Goal: Task Accomplishment & Management: Manage account settings

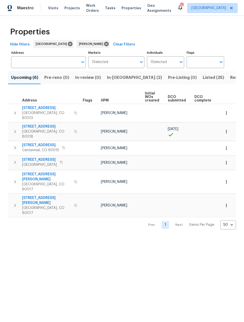
click at [202, 81] on span "Listed (25)" at bounding box center [212, 77] width 21 height 7
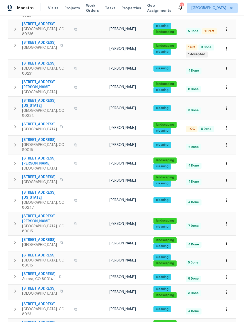
scroll to position [176, 0]
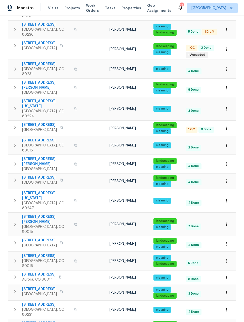
click at [227, 258] on icon "button" at bounding box center [226, 260] width 5 height 5
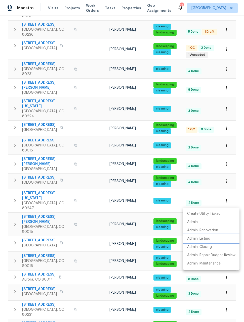
click at [202, 240] on p "Admin: Listing" at bounding box center [198, 238] width 23 height 5
click at [226, 172] on div at bounding box center [122, 161] width 244 height 322
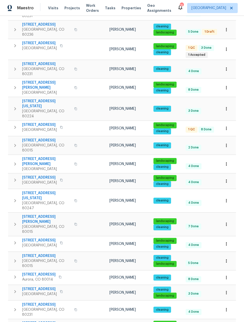
click at [227, 222] on icon "button" at bounding box center [226, 224] width 5 height 5
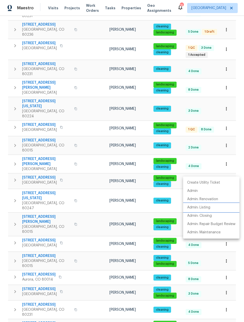
click at [200, 209] on p "Admin: Listing" at bounding box center [198, 207] width 23 height 5
click at [6, 64] on div at bounding box center [122, 161] width 244 height 322
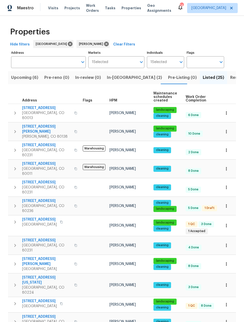
scroll to position [0, 0]
click at [17, 78] on span "Upcoming (6)" at bounding box center [24, 77] width 27 height 7
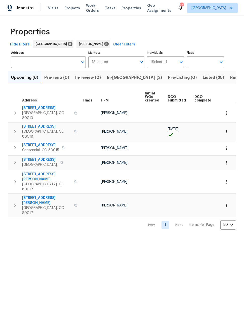
click at [228, 129] on icon "button" at bounding box center [226, 131] width 5 height 5
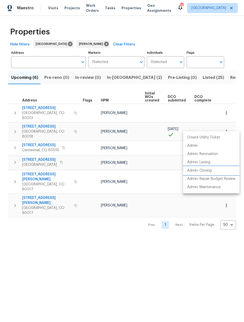
click at [201, 171] on p "Admin: Closing" at bounding box center [199, 170] width 25 height 5
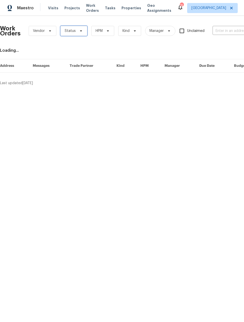
click at [72, 32] on span "Status" at bounding box center [70, 30] width 11 height 5
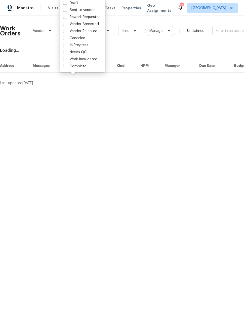
click at [64, 51] on span at bounding box center [65, 52] width 4 height 4
click at [64, 51] on input "Needs QC" at bounding box center [64, 51] width 3 height 3
checkbox input "true"
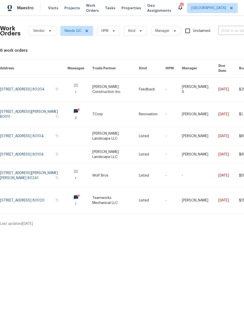
click at [29, 105] on link at bounding box center [33, 113] width 67 height 25
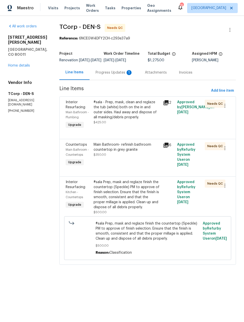
click at [126, 75] on div "1" at bounding box center [128, 72] width 5 height 5
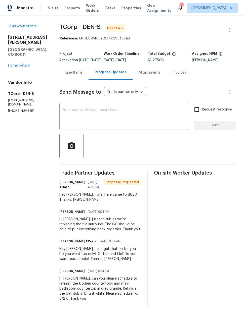
click at [74, 75] on div "Line Items" at bounding box center [73, 72] width 17 height 5
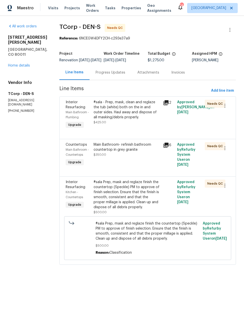
click at [157, 210] on div "#sala Prep, mask and reglaze finish the countertop (Speckle) PM to approve of f…" at bounding box center [126, 195] width 67 height 30
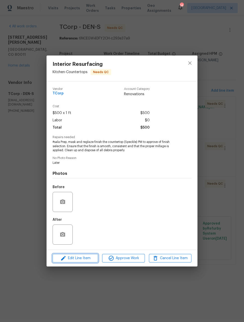
click at [77, 261] on span "Edit Line Item" at bounding box center [75, 258] width 42 height 6
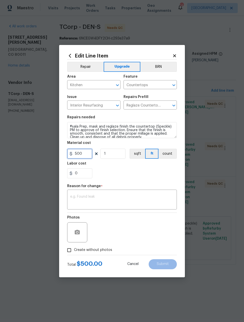
click at [86, 153] on input "500" at bounding box center [79, 154] width 25 height 10
type input "200"
click at [160, 204] on textarea at bounding box center [121, 200] width 103 height 11
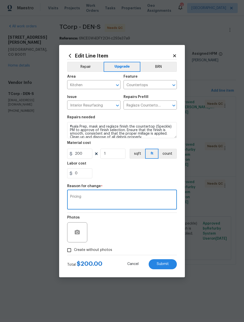
type textarea "Pricing"
click at [154, 181] on section "Repairs needed #sala Prep, mask and reglaze finish the countertop (Speckle) PM …" at bounding box center [122, 147] width 110 height 69
click at [169, 265] on button "Submit" at bounding box center [162, 264] width 28 height 10
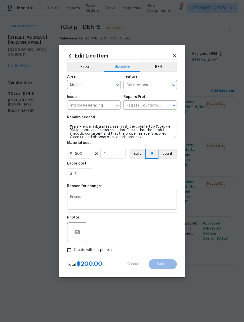
type input "500"
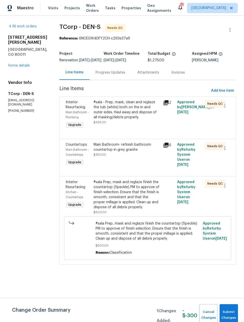
click at [148, 157] on div "Main Bathroom- refinish bathroom countertop in grey granite $350.00" at bounding box center [126, 149] width 67 height 15
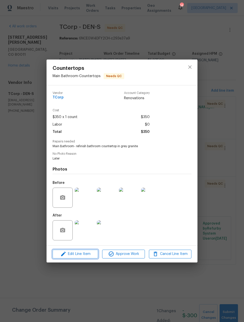
click at [79, 256] on span "Edit Line Item" at bounding box center [75, 254] width 42 height 6
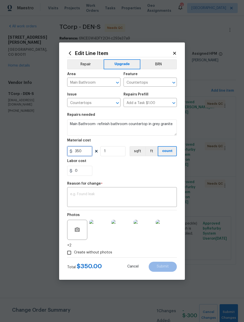
click at [87, 150] on input "350" at bounding box center [79, 151] width 25 height 10
type input "100"
click at [149, 195] on textarea at bounding box center [121, 197] width 103 height 11
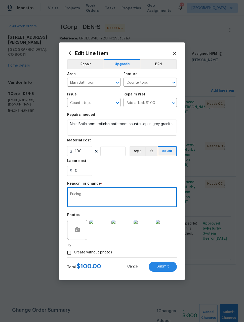
type textarea "Pricing"
click at [158, 179] on section "Repairs needed Main Bathroom- refinish bathroom countertop in grey granite Mate…" at bounding box center [122, 144] width 110 height 69
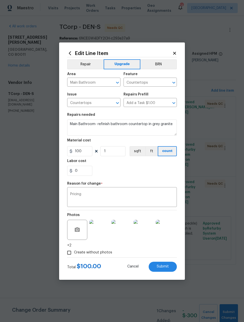
click at [169, 267] on button "Submit" at bounding box center [162, 267] width 28 height 10
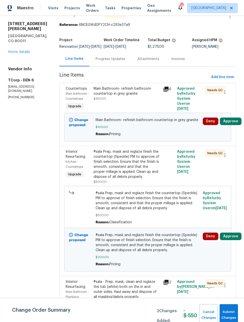
scroll to position [16, 0]
click at [139, 279] on div "#sala - Prep, mask, clean and reglaze the tub (white) both on the in and outer …" at bounding box center [126, 289] width 67 height 20
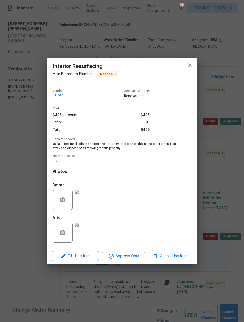
click at [85, 255] on span "Edit Line Item" at bounding box center [75, 256] width 42 height 6
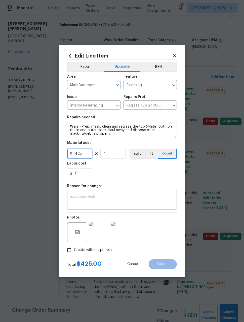
click at [87, 155] on input "425" at bounding box center [79, 154] width 25 height 10
type input "320"
click at [158, 195] on textarea at bounding box center [121, 200] width 103 height 11
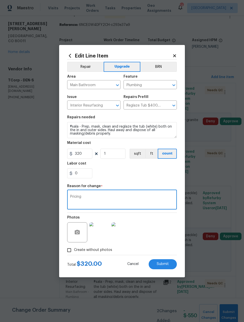
type textarea "Pricing"
click at [149, 178] on div "0" at bounding box center [122, 173] width 110 height 10
click at [169, 265] on button "Submit" at bounding box center [162, 264] width 28 height 10
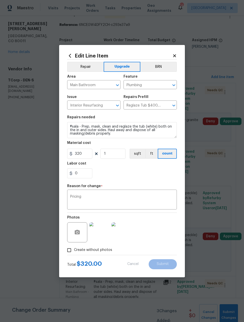
type input "425"
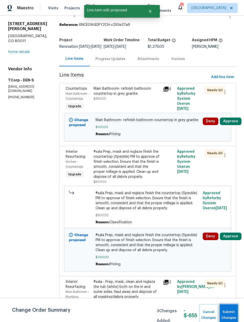
click at [234, 311] on span "Submit Changes" at bounding box center [228, 315] width 13 height 12
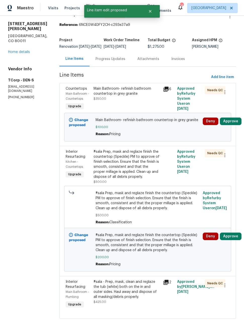
scroll to position [0, 0]
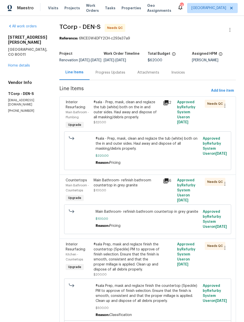
click at [114, 75] on div "Progress Updates" at bounding box center [110, 72] width 30 height 5
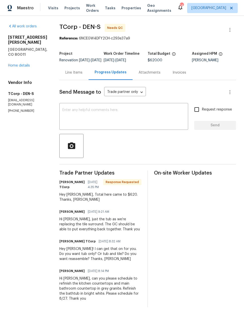
click at [132, 119] on textarea at bounding box center [123, 117] width 123 height 18
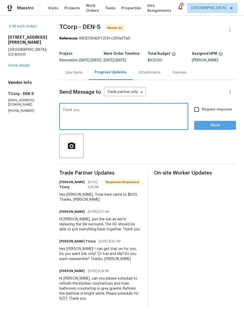
type textarea "Thank you"
click at [219, 127] on span "Send" at bounding box center [215, 125] width 34 height 6
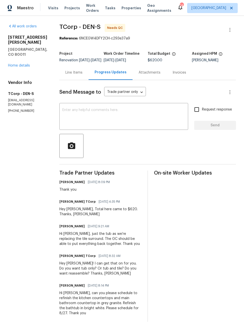
click at [17, 64] on link "Home details" at bounding box center [19, 66] width 22 height 4
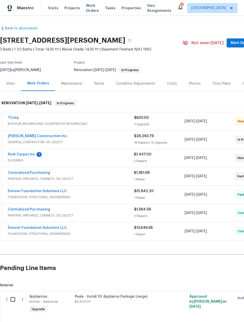
click at [25, 174] on link "Centralized Purchasing" at bounding box center [29, 173] width 42 height 4
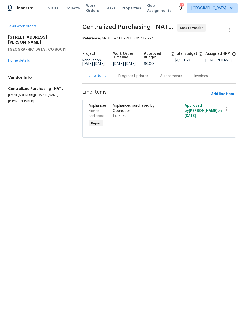
click at [18, 59] on link "Home details" at bounding box center [19, 61] width 22 height 4
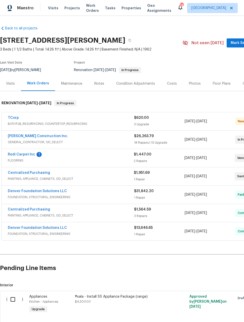
click at [11, 299] on input "checkbox" at bounding box center [15, 299] width 14 height 11
checkbox input "true"
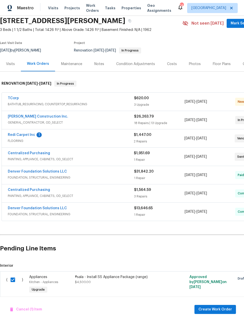
scroll to position [19, 0]
click at [28, 309] on span "Cancel (1) Item" at bounding box center [26, 309] width 32 height 6
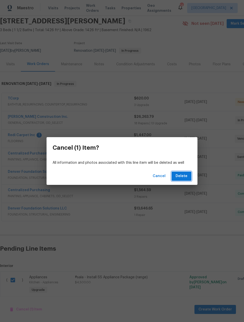
click at [185, 178] on span "Delete" at bounding box center [181, 176] width 12 height 6
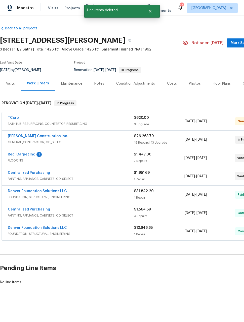
scroll to position [0, 0]
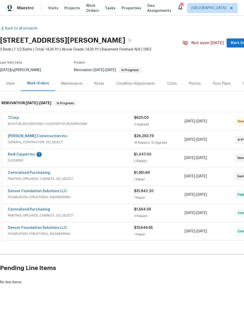
click at [60, 124] on span "BATHTUB_RESURFACING, COUNTERTOP_RESURFACING" at bounding box center [71, 123] width 126 height 5
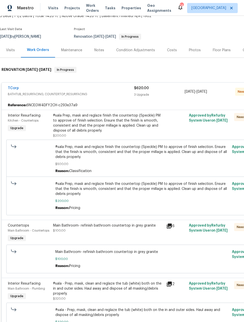
scroll to position [34, 0]
click at [74, 128] on div "#sala Prep, mask and reglaze finish the countertop (Speckle) PM to approve of f…" at bounding box center [108, 123] width 110 height 20
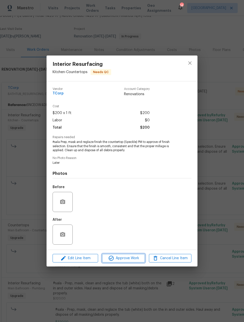
click at [133, 259] on span "Approve Work" at bounding box center [122, 258] width 39 height 6
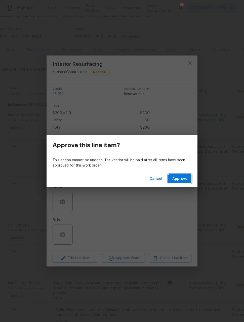
click at [188, 178] on button "Approve" at bounding box center [179, 178] width 23 height 9
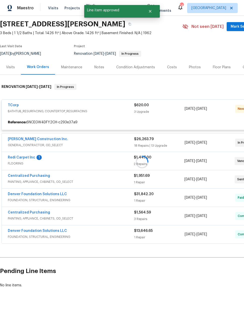
scroll to position [0, 0]
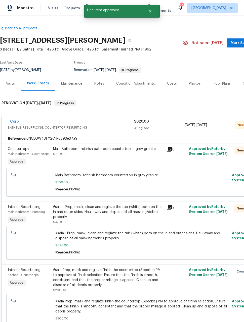
click at [69, 157] on div "Main Bathroom- refinish bathroom countertop in grey granite $100.00" at bounding box center [107, 156] width 113 height 23
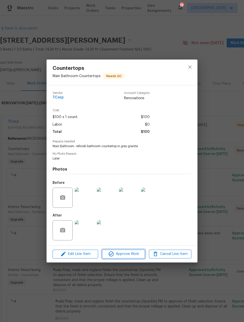
click at [128, 256] on span "Approve Work" at bounding box center [122, 254] width 39 height 6
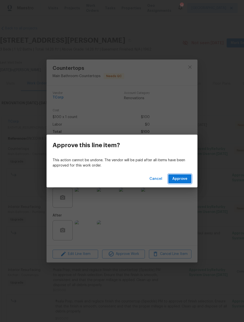
click at [185, 179] on span "Approve" at bounding box center [179, 179] width 15 height 6
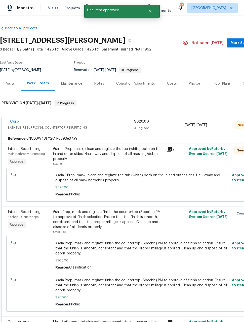
click at [78, 159] on div "#sala - Prep, mask, clean and reglaze the tub (white) both on the in and outer …" at bounding box center [108, 153] width 110 height 15
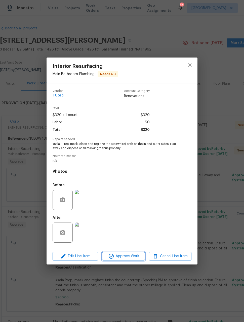
click at [134, 257] on span "Approve Work" at bounding box center [122, 256] width 39 height 6
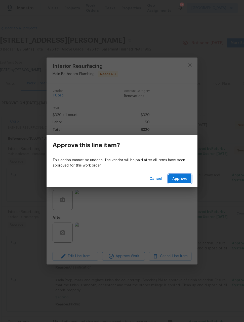
click at [190, 182] on button "Approve" at bounding box center [179, 178] width 23 height 9
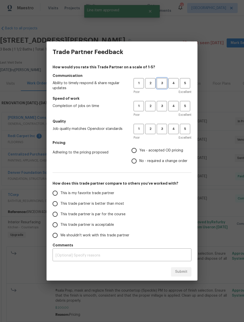
click at [166, 82] on span "3" at bounding box center [161, 83] width 9 height 6
click at [165, 99] on h5 "Speed of work" at bounding box center [121, 98] width 139 height 5
click at [163, 127] on span "3" at bounding box center [161, 129] width 9 height 6
click at [164, 103] on button "3" at bounding box center [161, 106] width 10 height 10
click at [135, 151] on input "Yes - accepted OD pricing" at bounding box center [134, 150] width 11 height 11
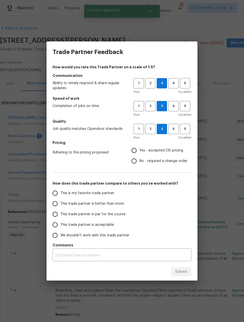
radio input "true"
click at [56, 203] on input "This trade partner is better than most" at bounding box center [55, 203] width 11 height 11
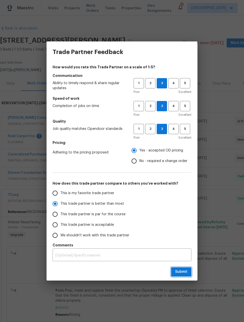
click at [185, 271] on span "Submit" at bounding box center [181, 272] width 12 height 6
radio input "true"
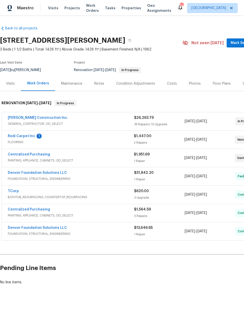
click at [18, 138] on link "Redi Carpet Inc" at bounding box center [21, 136] width 27 height 4
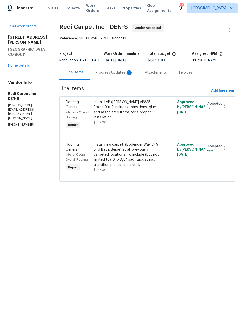
click at [124, 75] on div "Progress Updates 1" at bounding box center [113, 72] width 37 height 5
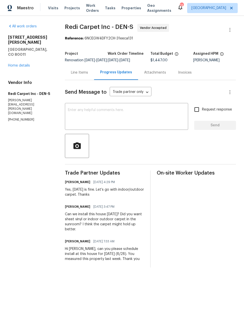
click at [17, 51] on div "[STREET_ADDRESS][PERSON_NAME] Home details" at bounding box center [30, 51] width 45 height 33
click at [17, 64] on link "Home details" at bounding box center [19, 66] width 22 height 4
